Goal: Task Accomplishment & Management: Complete application form

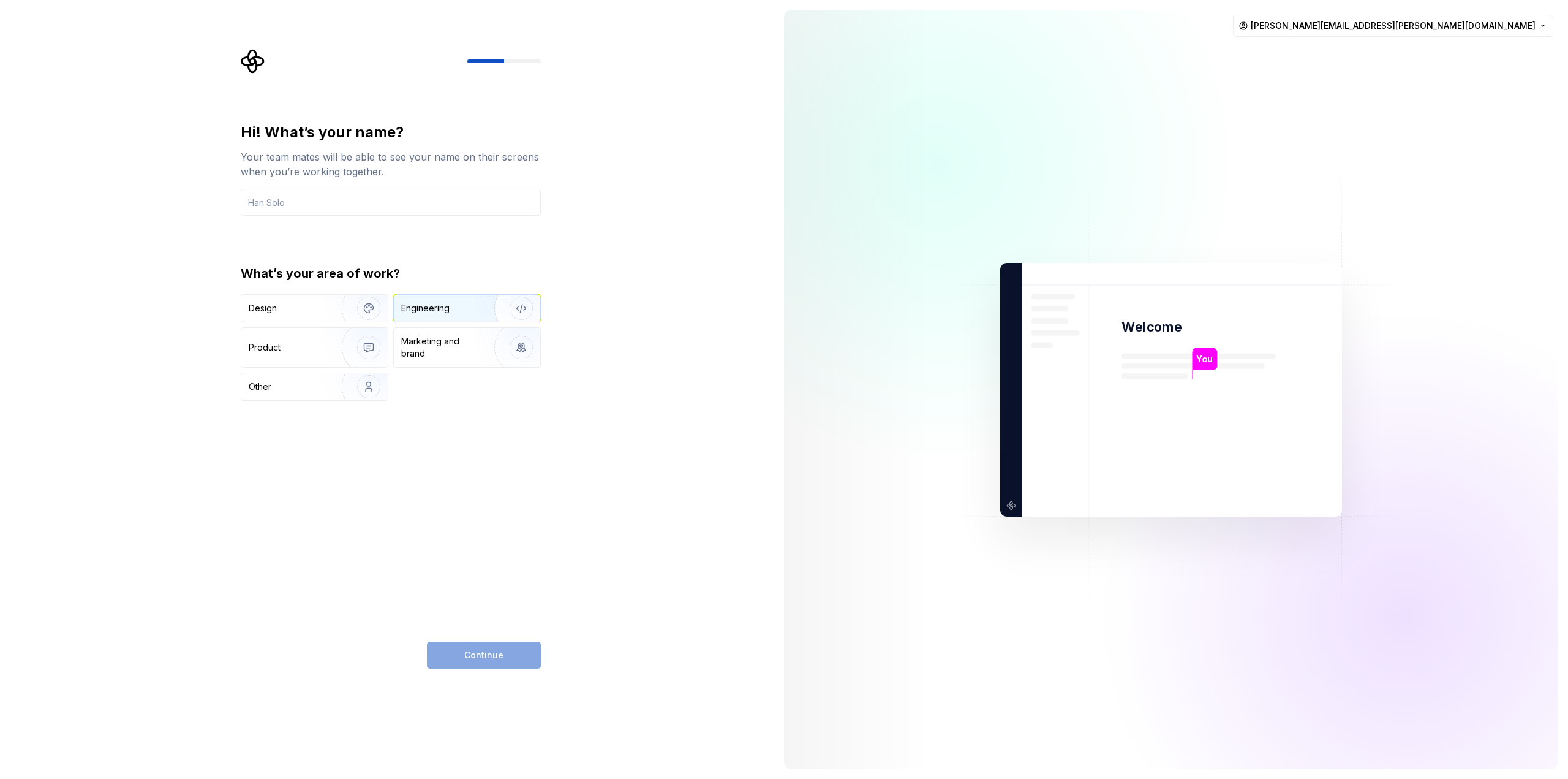
click at [442, 310] on div "Engineering" at bounding box center [425, 308] width 48 height 12
click at [357, 203] on input "text" at bounding box center [391, 202] width 300 height 27
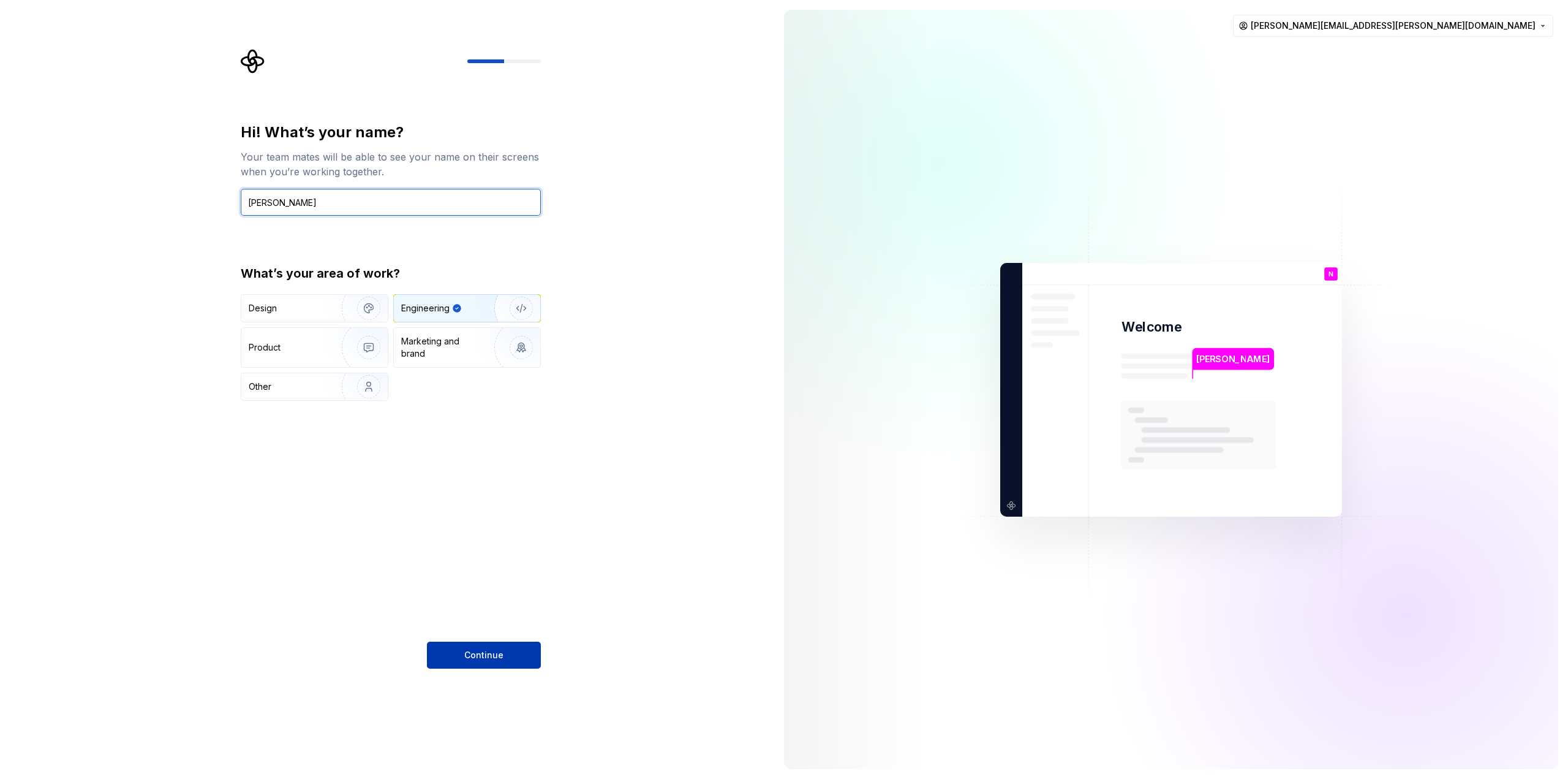
type input "[PERSON_NAME]"
click at [486, 659] on span "Continue" at bounding box center [484, 655] width 39 height 12
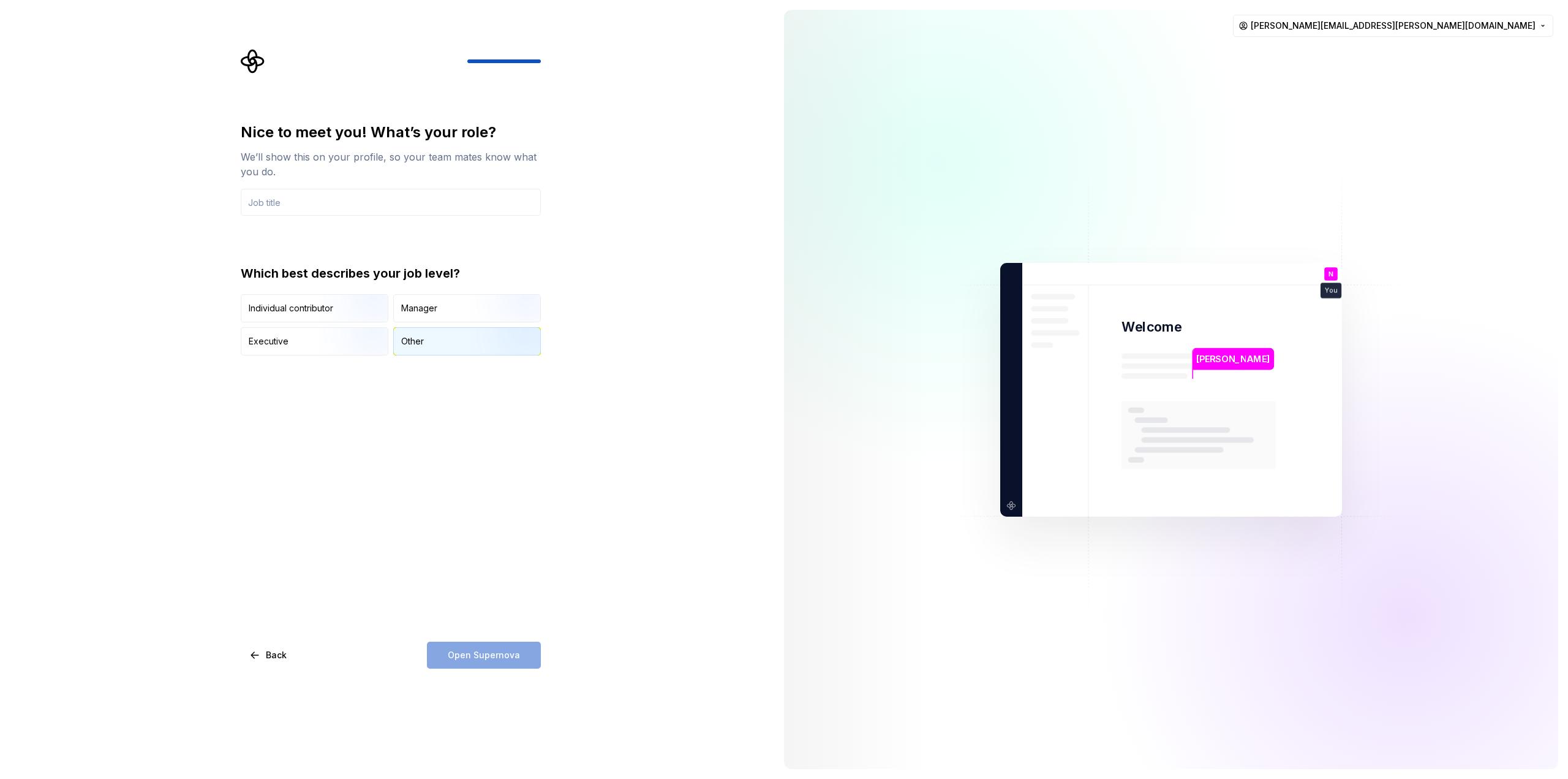
click at [431, 350] on div "Other" at bounding box center [467, 341] width 146 height 27
click at [274, 655] on span "Back" at bounding box center [276, 655] width 21 height 12
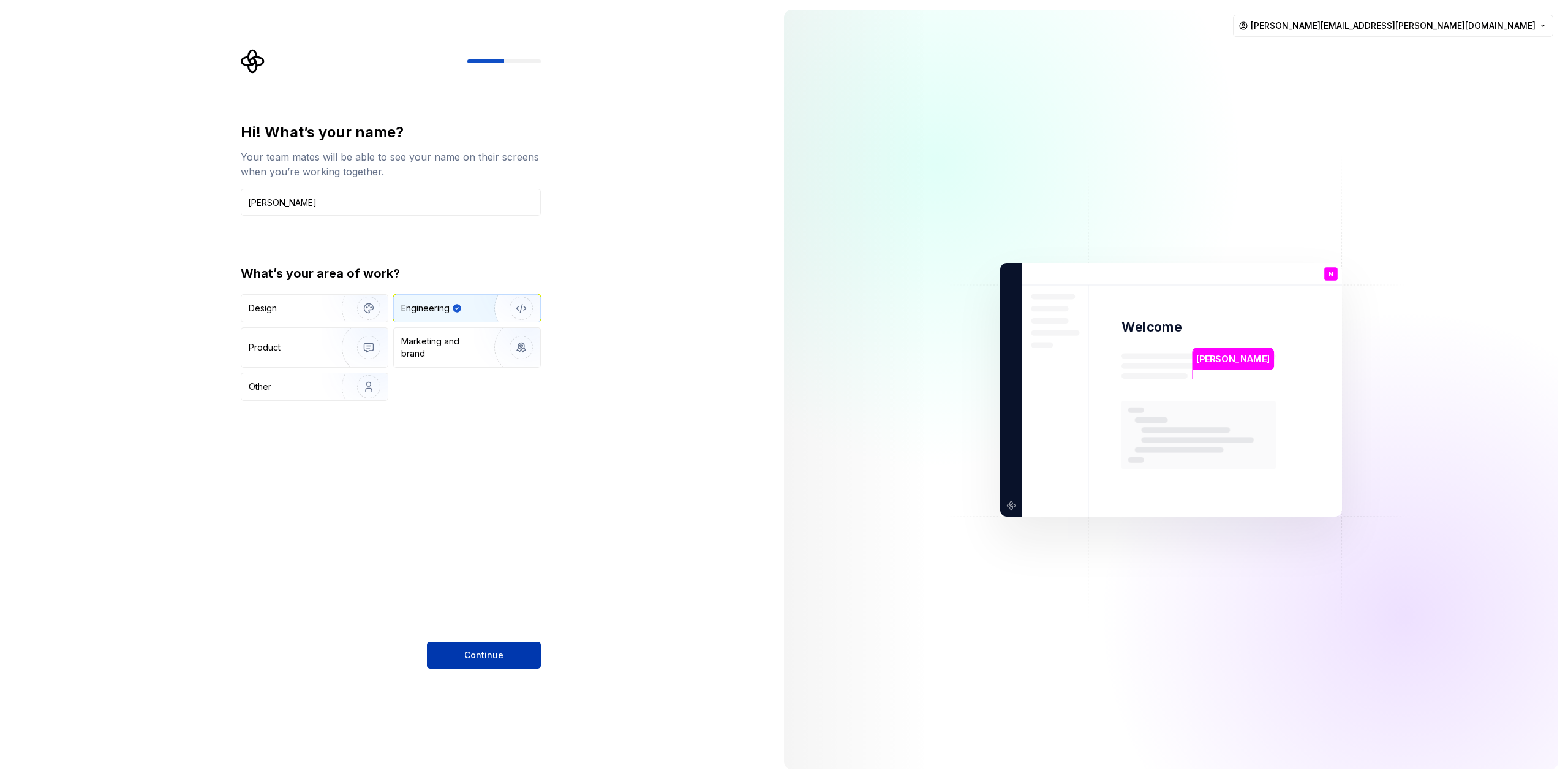
click at [464, 654] on button "Continue" at bounding box center [484, 654] width 114 height 27
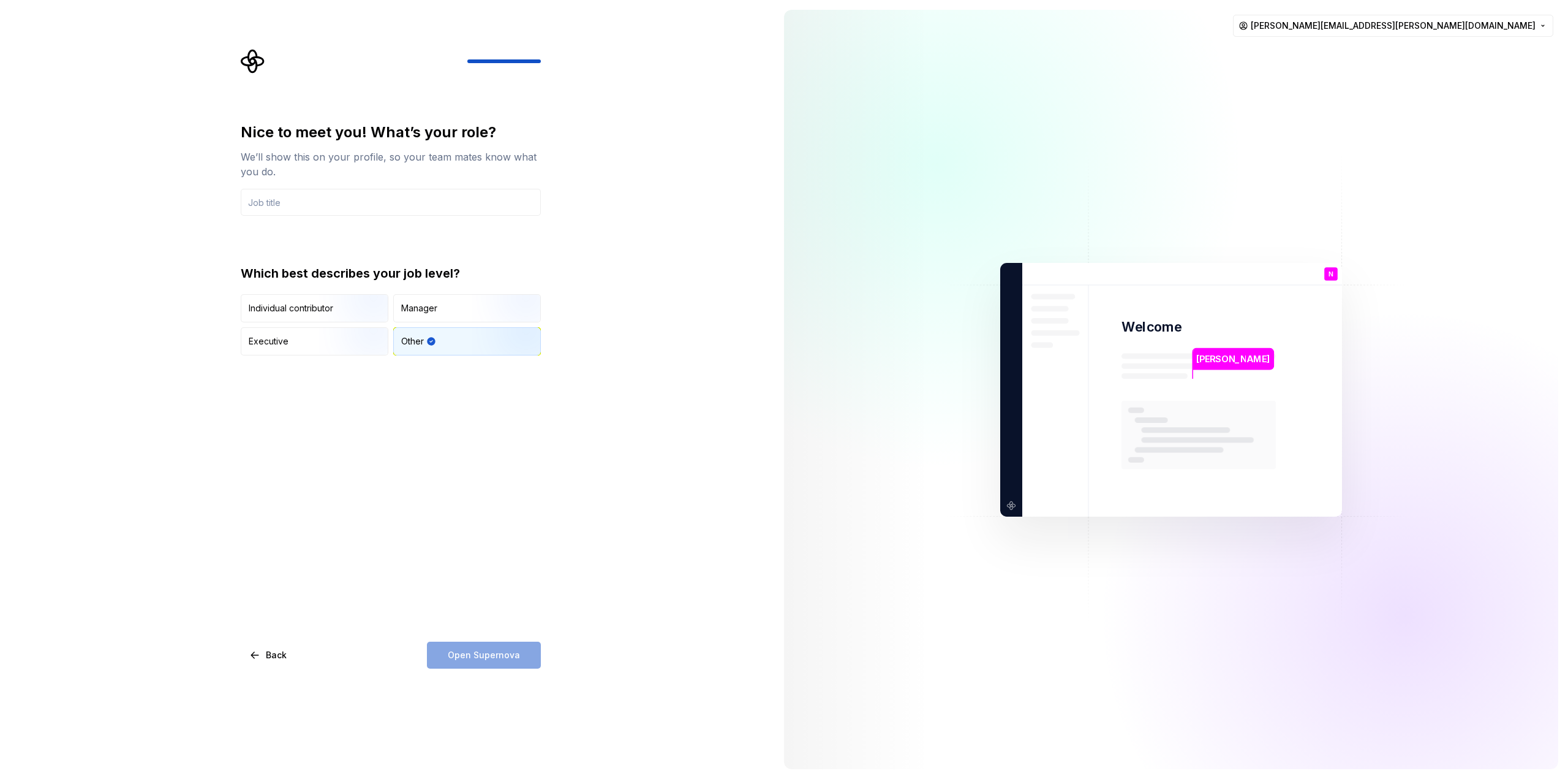
click at [445, 342] on div "Other" at bounding box center [467, 341] width 146 height 27
click at [330, 314] on img "button" at bounding box center [358, 324] width 78 height 82
click at [269, 302] on div "Individual contributor" at bounding box center [291, 308] width 84 height 12
click at [333, 197] on input "text" at bounding box center [391, 202] width 300 height 27
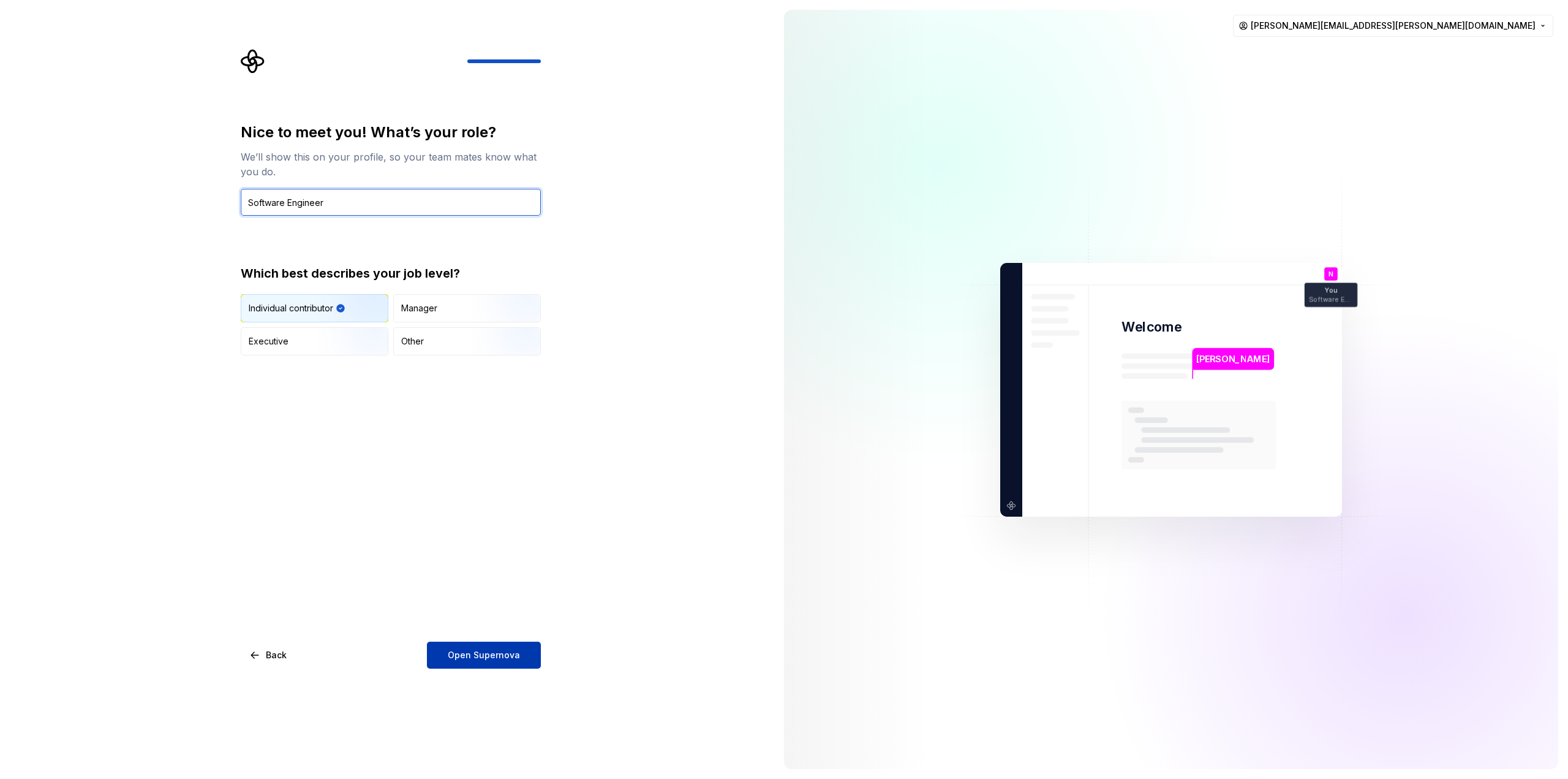
type input "Software Engineer"
click at [497, 652] on span "Open Supernova" at bounding box center [484, 655] width 72 height 12
